Goal: Information Seeking & Learning: Learn about a topic

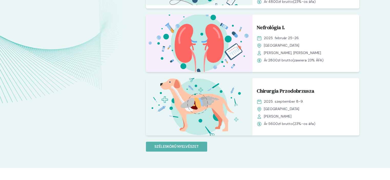
scroll to position [461, 0]
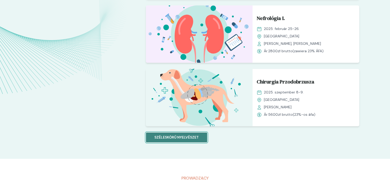
click at [166, 135] on font "Széleskörű nyelvészet" at bounding box center [176, 137] width 44 height 5
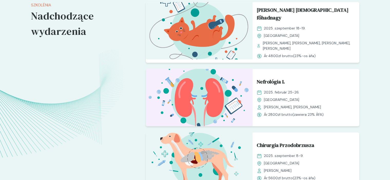
scroll to position [410, 0]
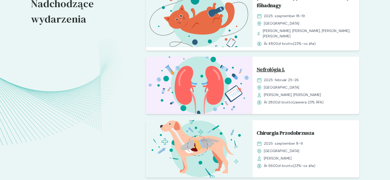
click at [267, 66] on font "Nefrológia I." at bounding box center [270, 69] width 28 height 7
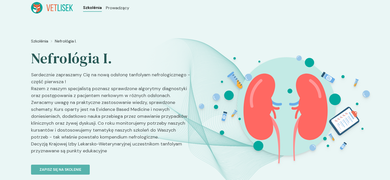
click at [87, 9] on font "Szkolénia" at bounding box center [92, 7] width 19 height 5
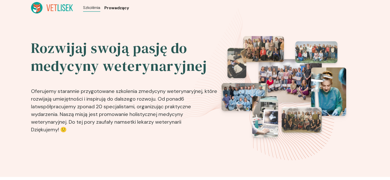
click at [116, 6] on font "Prowadzący" at bounding box center [116, 7] width 25 height 5
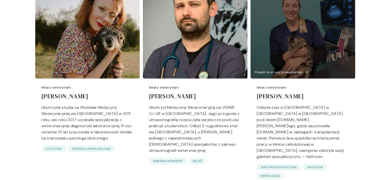
scroll to position [1588, 0]
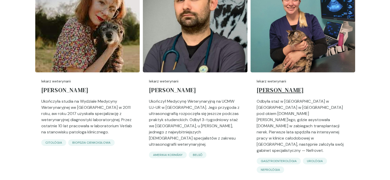
click at [280, 86] on font "[PERSON_NAME]" at bounding box center [279, 90] width 47 height 8
